Goal: Task Accomplishment & Management: Complete application form

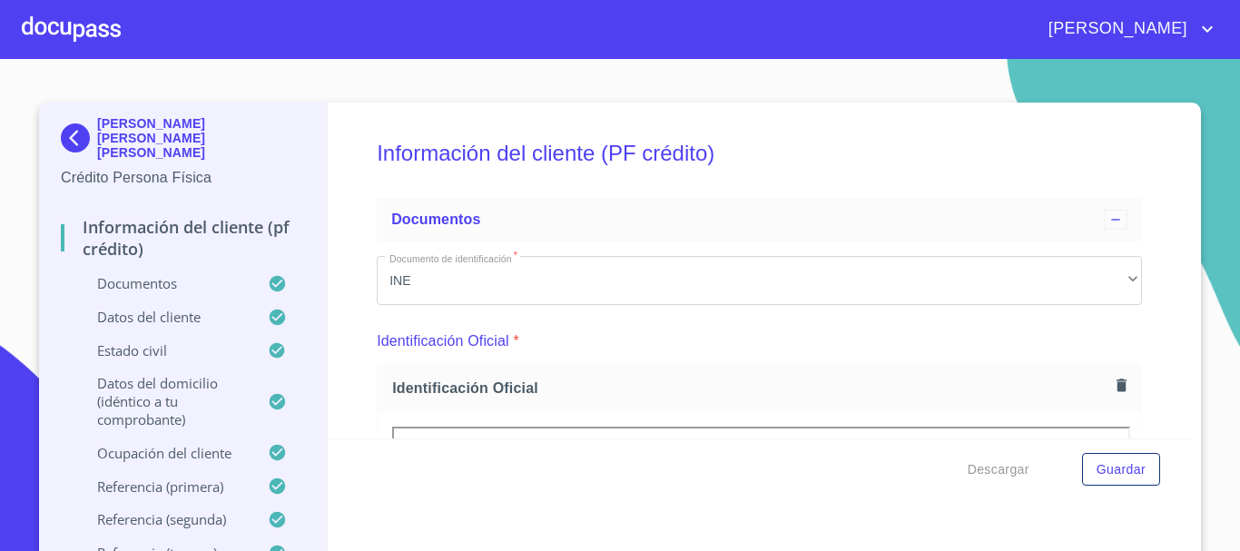
scroll to position [10576, 0]
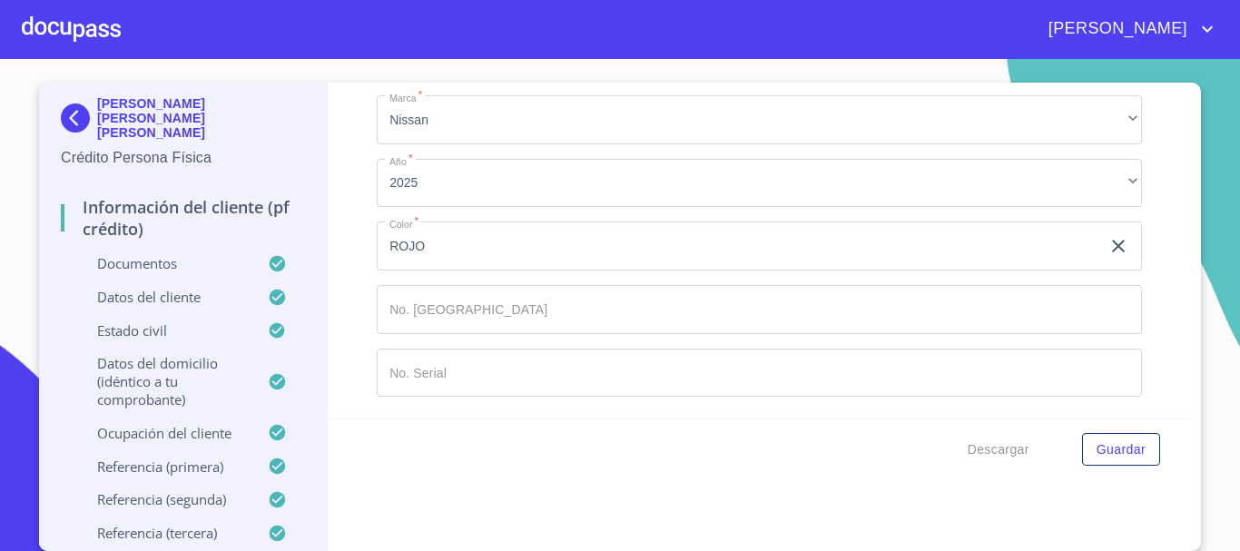
click at [22, 21] on div at bounding box center [71, 29] width 99 height 58
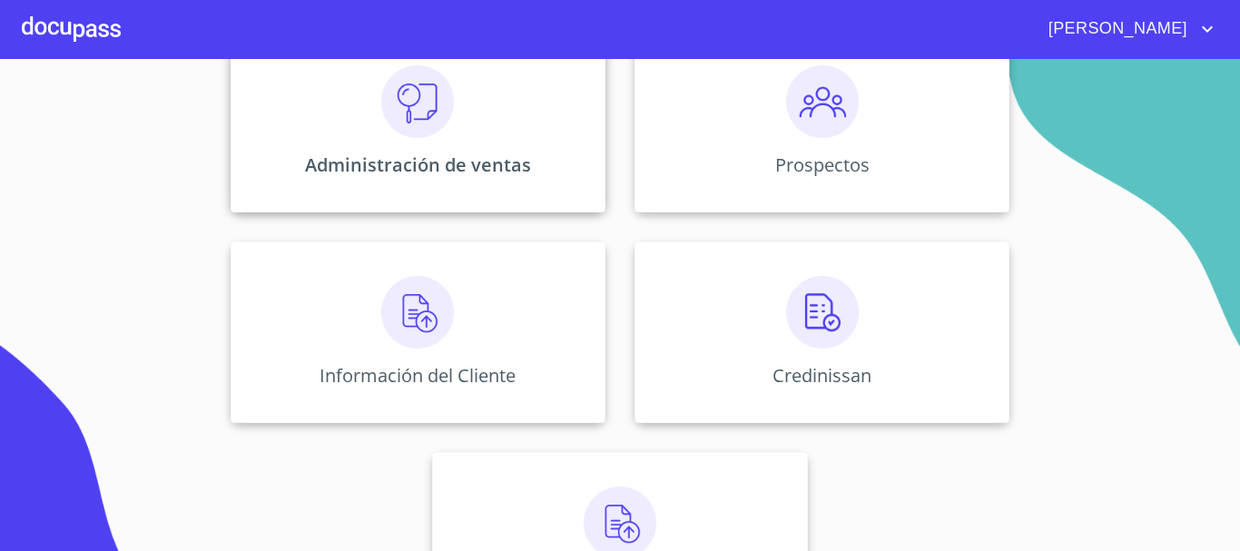
scroll to position [272, 0]
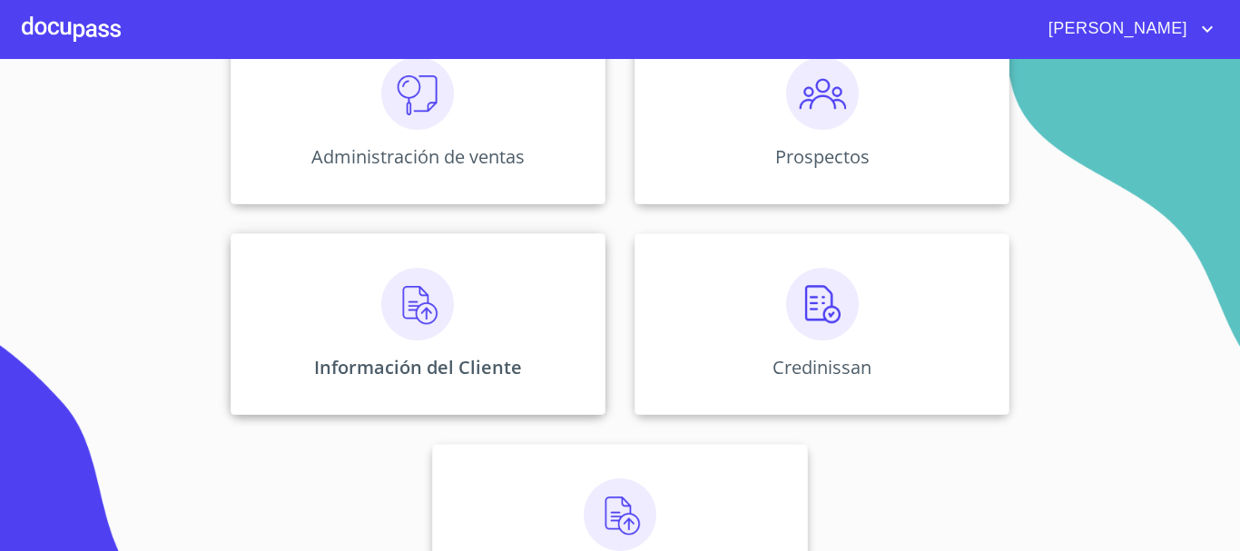
click at [385, 300] on img at bounding box center [417, 304] width 73 height 73
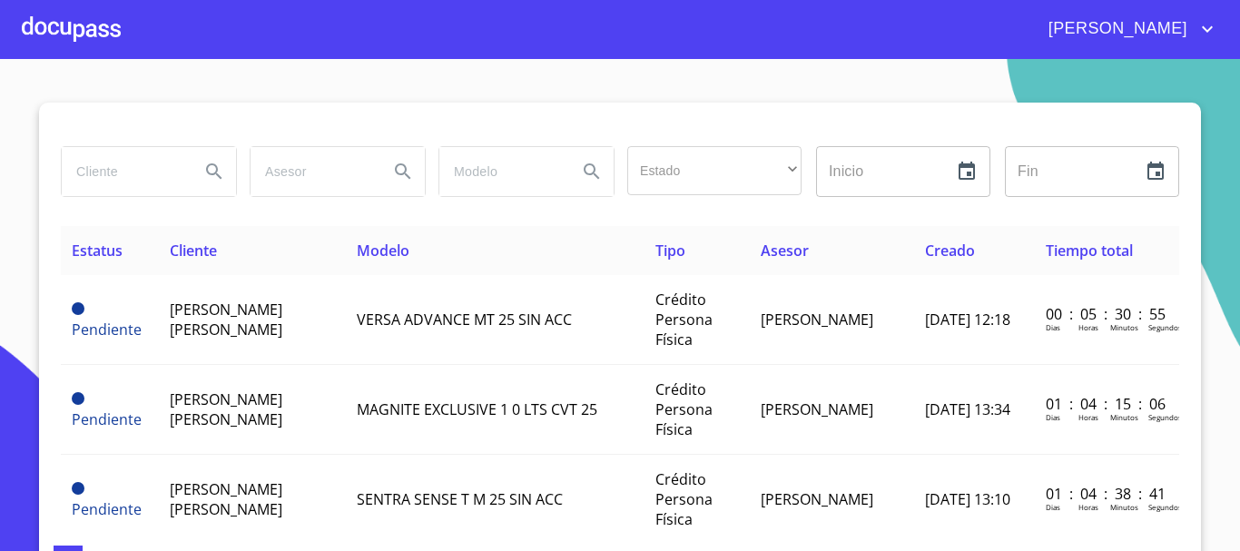
click at [103, 181] on input "search" at bounding box center [123, 171] width 123 height 49
type input "YEDIT"
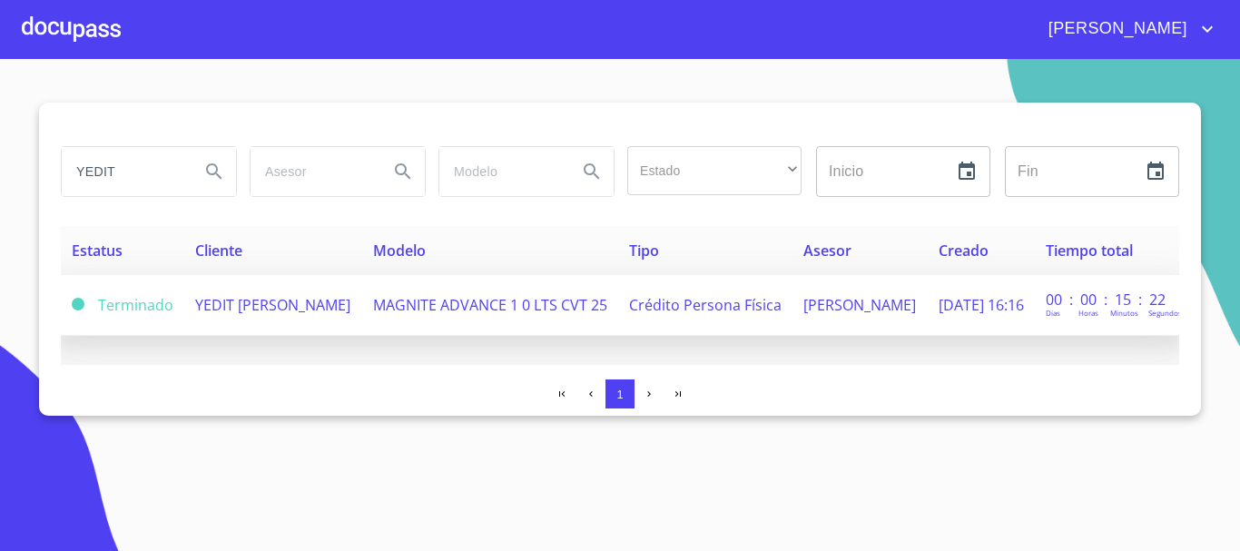
click at [220, 306] on span "YEDIT [PERSON_NAME]" at bounding box center [272, 305] width 155 height 20
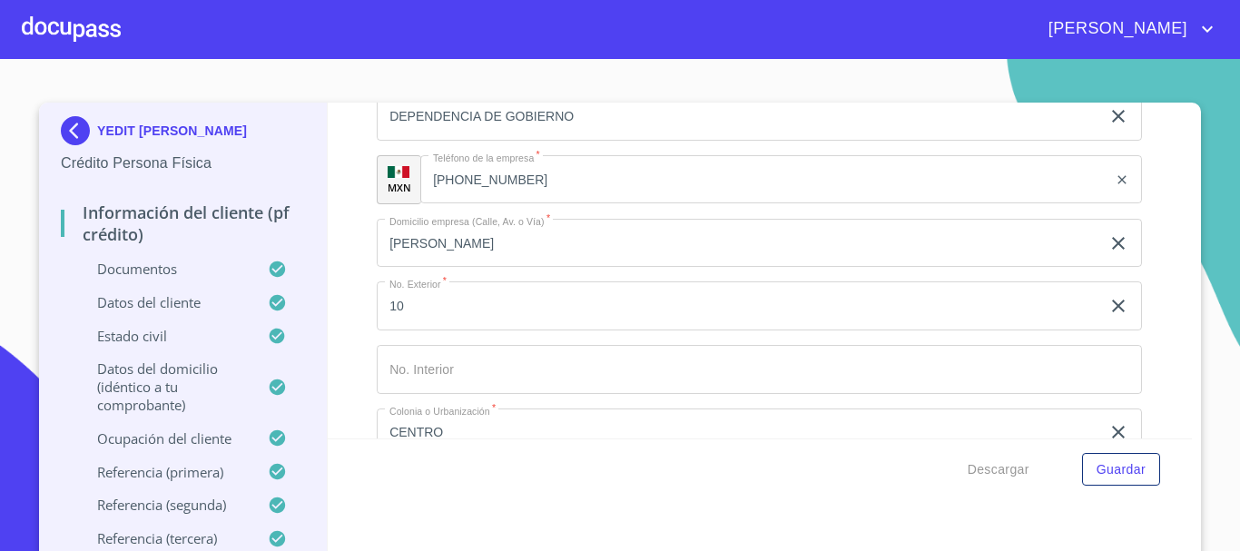
scroll to position [10578, 0]
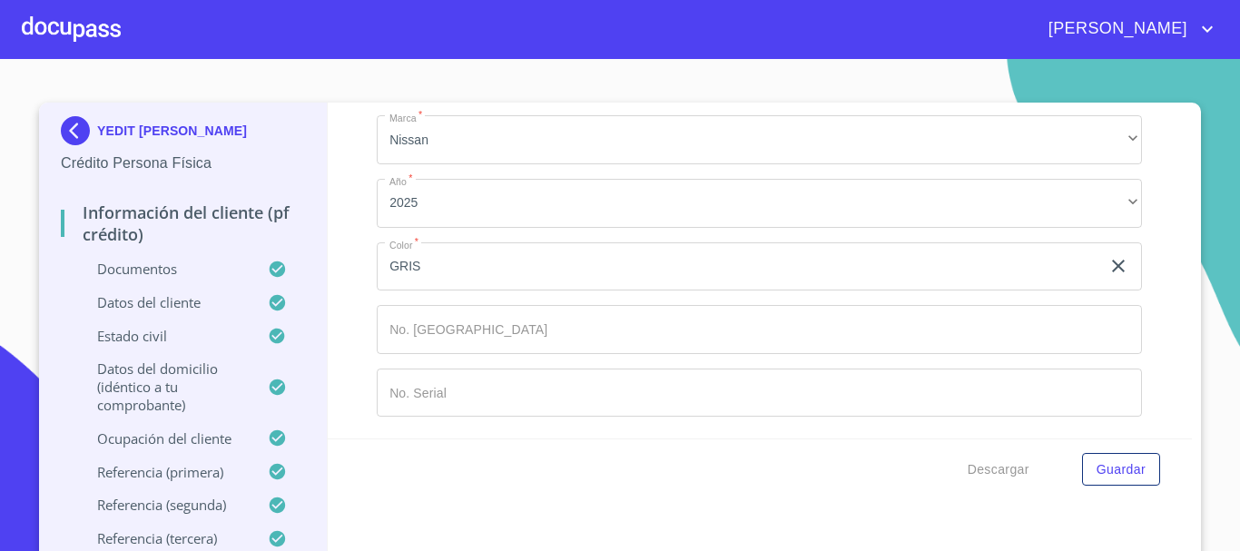
click at [439, 325] on input "Documento de identificación   *" at bounding box center [759, 329] width 765 height 49
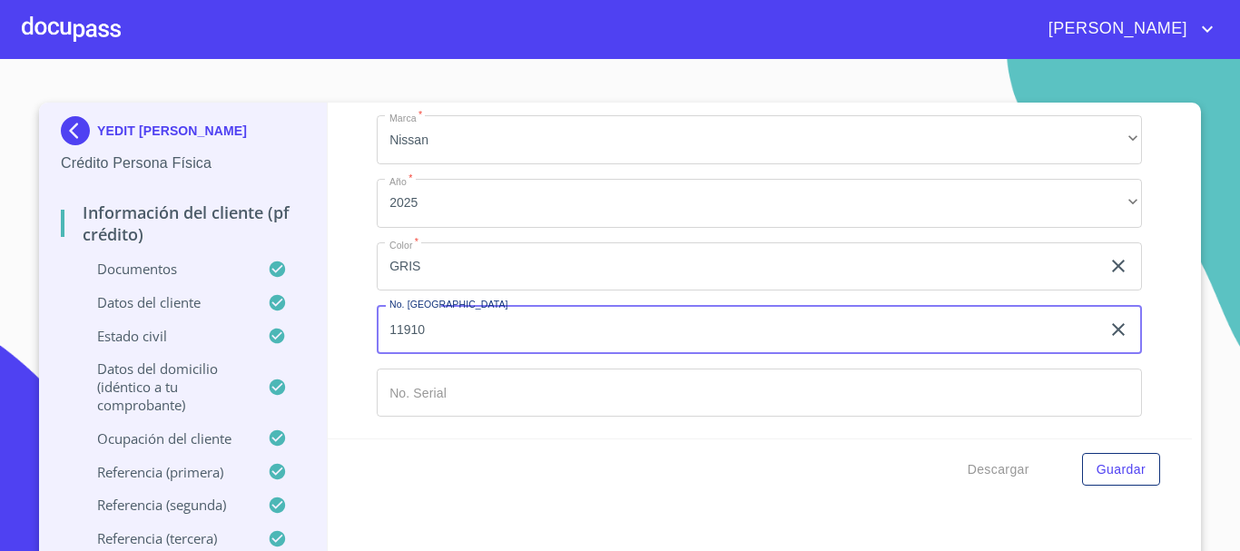
type input "11910"
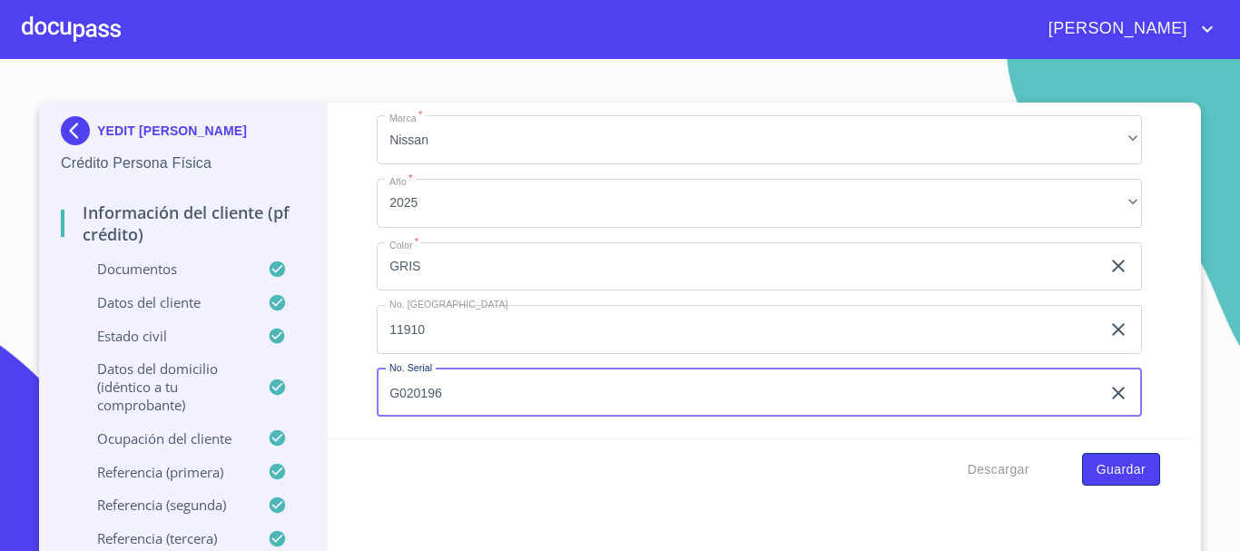
type input "G020196"
click at [1125, 474] on span "Guardar" at bounding box center [1120, 469] width 49 height 23
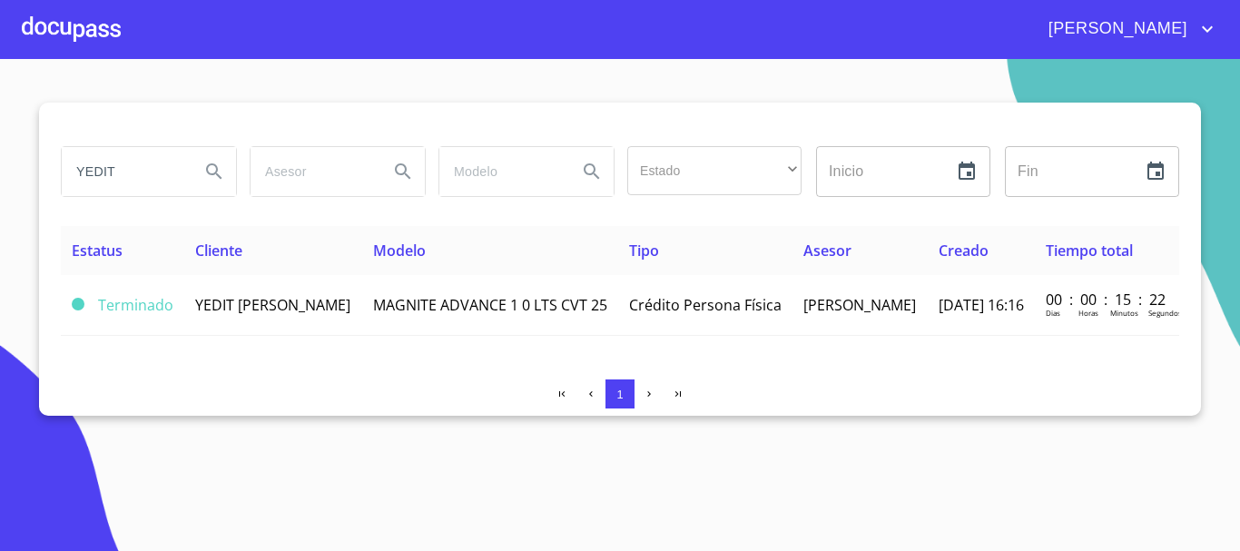
click at [76, 30] on div at bounding box center [71, 29] width 99 height 58
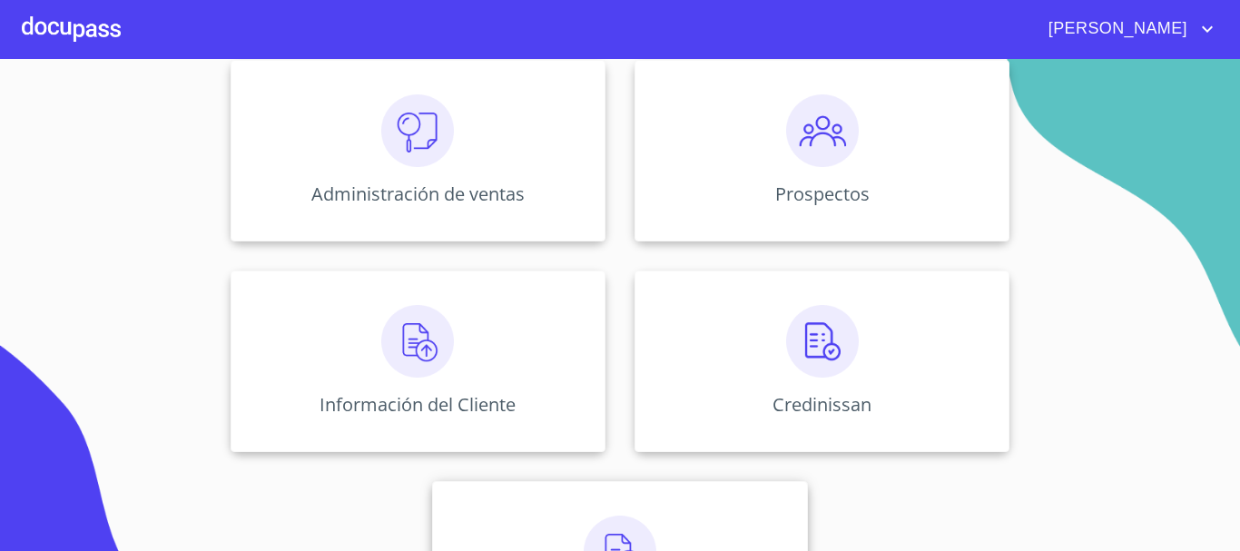
scroll to position [361, 0]
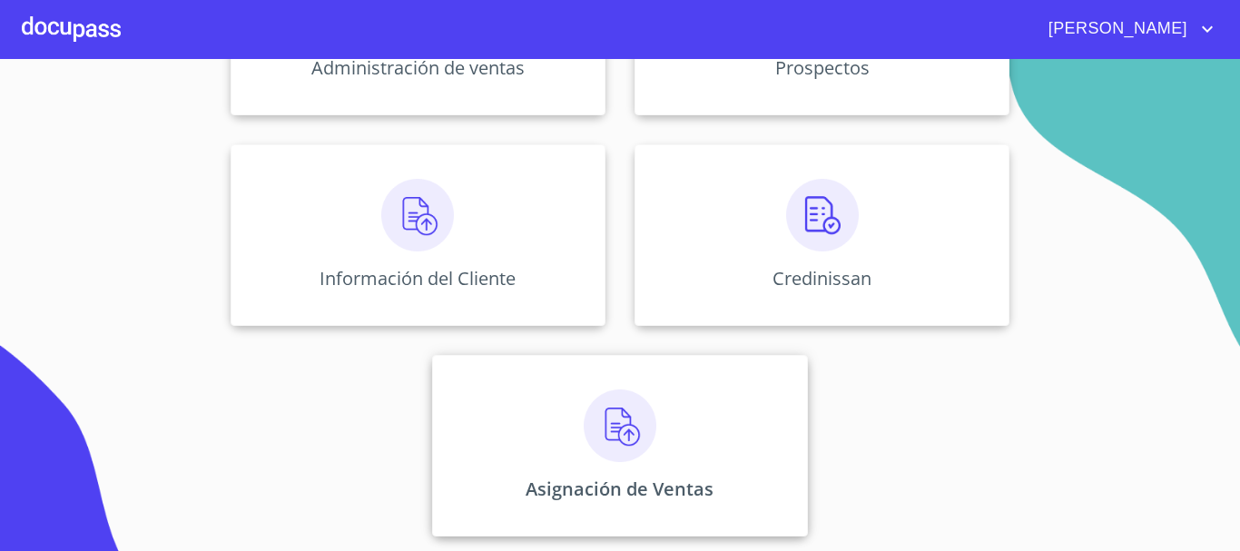
click at [644, 451] on img at bounding box center [620, 425] width 73 height 73
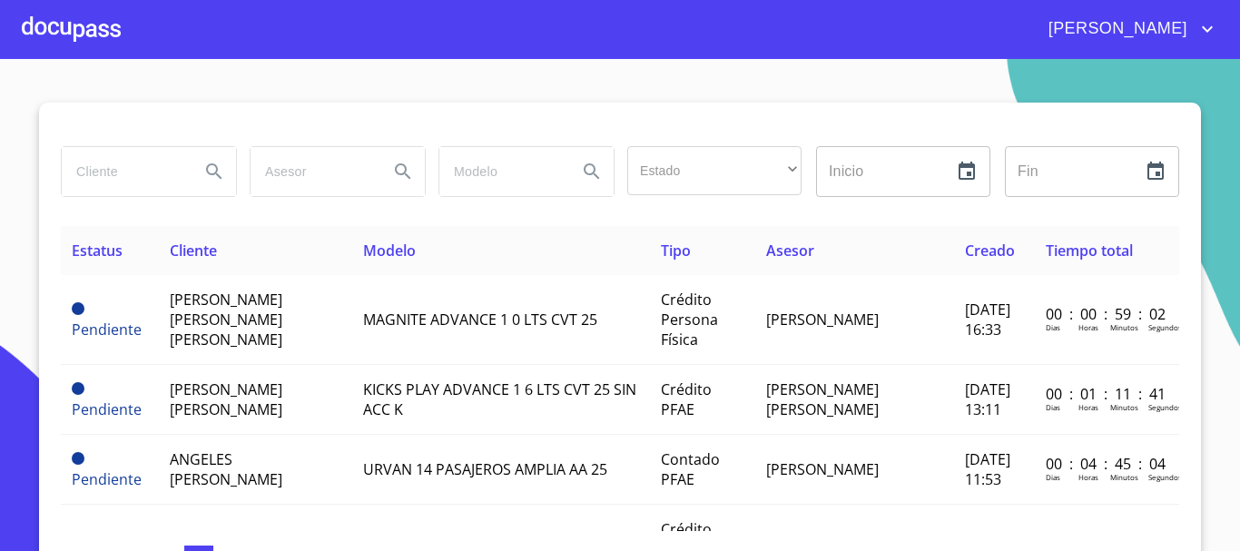
click at [110, 175] on input "search" at bounding box center [123, 171] width 123 height 49
type input "YEDIT"
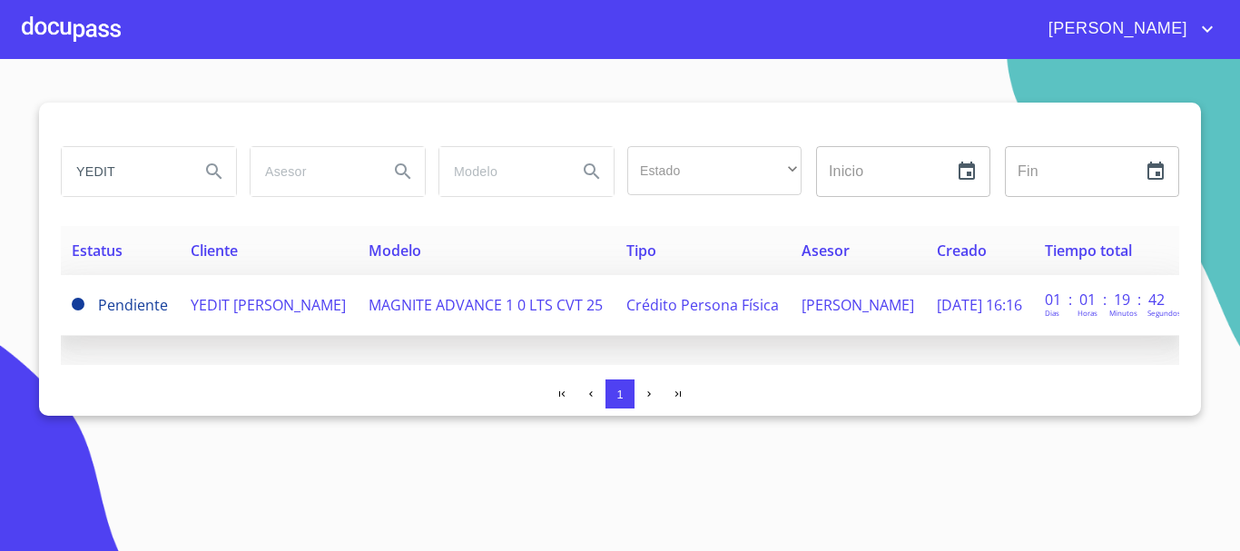
click at [260, 305] on span "YEDIT [PERSON_NAME]" at bounding box center [268, 305] width 155 height 20
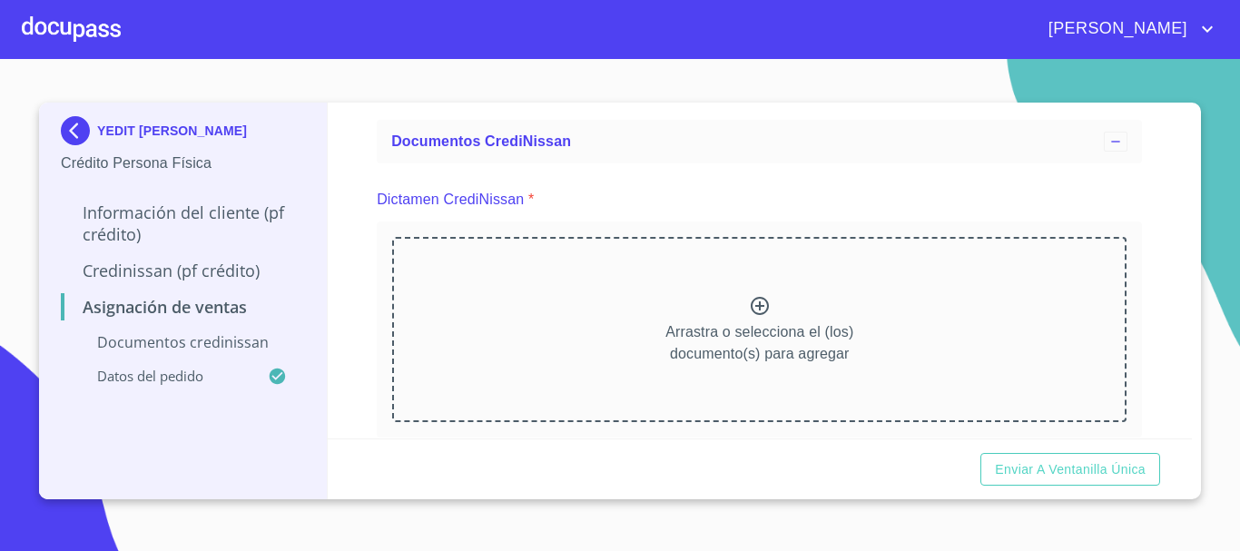
scroll to position [182, 0]
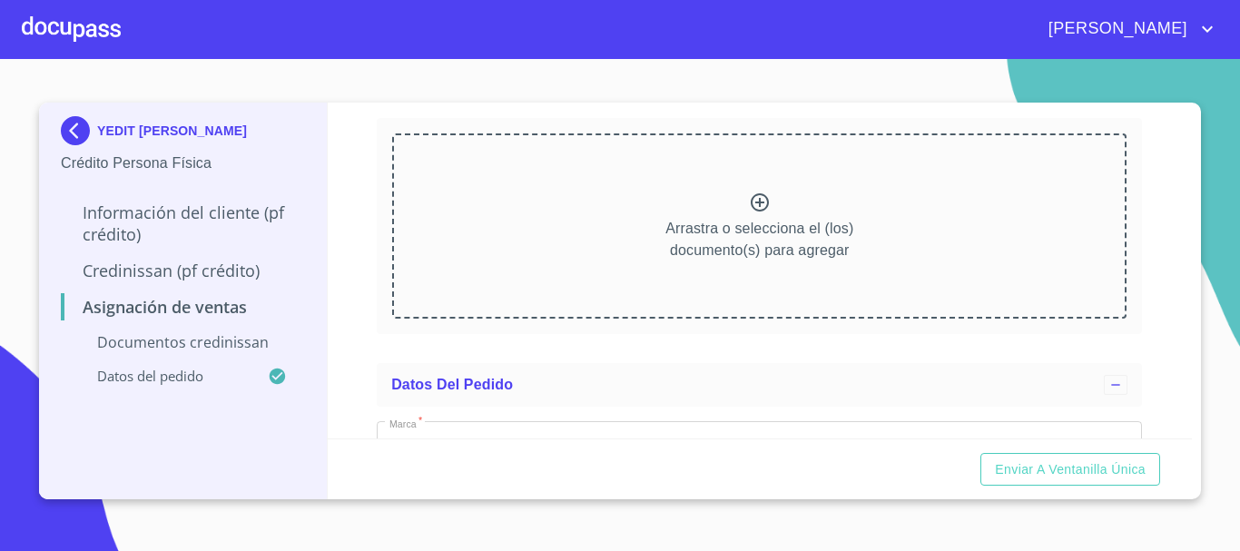
click at [752, 207] on icon at bounding box center [760, 203] width 22 height 22
